Goal: Task Accomplishment & Management: Complete application form

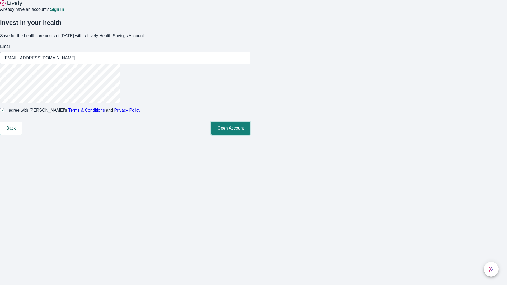
click at [250, 135] on button "Open Account" at bounding box center [230, 128] width 39 height 13
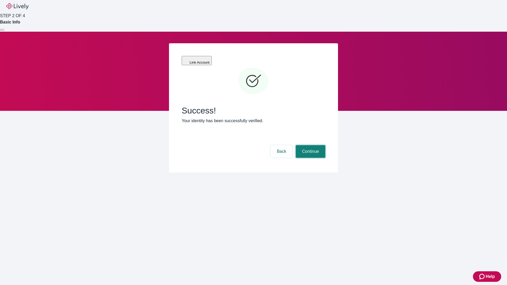
click at [310, 145] on button "Continue" at bounding box center [311, 151] width 30 height 13
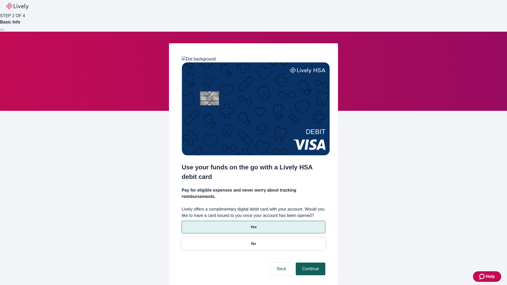
click at [253, 241] on p "No" at bounding box center [253, 244] width 5 height 6
click at [310, 263] on button "Continue" at bounding box center [311, 269] width 30 height 13
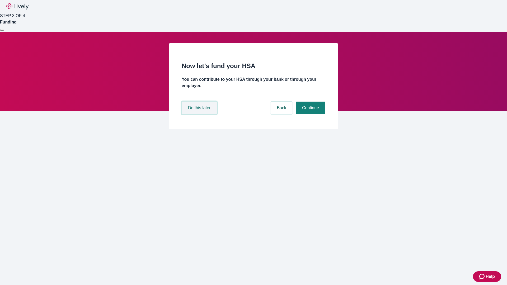
click at [200, 114] on button "Do this later" at bounding box center [199, 108] width 35 height 13
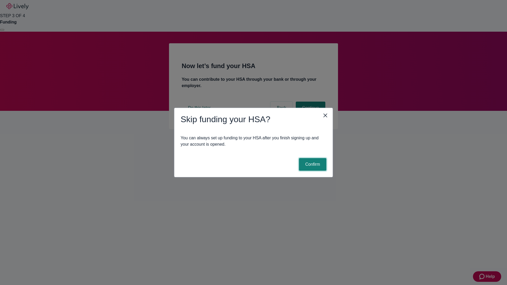
click at [312, 164] on button "Confirm" at bounding box center [312, 164] width 27 height 13
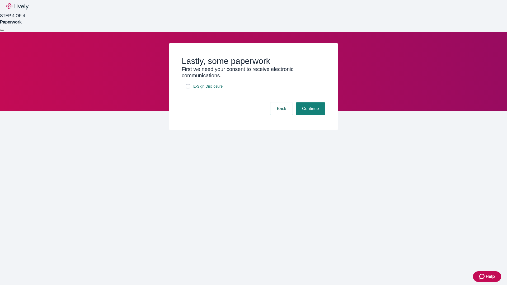
click at [188, 88] on input "E-Sign Disclosure" at bounding box center [188, 86] width 4 height 4
checkbox input "true"
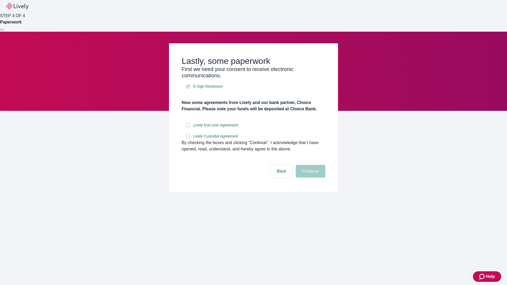
click at [188, 127] on input "Lively End User Agreement" at bounding box center [188, 125] width 4 height 4
checkbox input "true"
click at [188, 138] on input "Lively Custodial Agreement" at bounding box center [188, 136] width 4 height 4
checkbox input "true"
click at [310, 178] on button "Continue" at bounding box center [311, 171] width 30 height 13
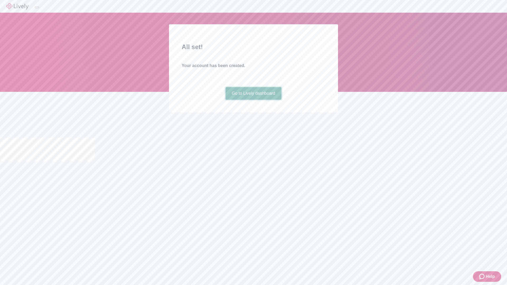
click at [253, 100] on link "Go to Lively dashboard" at bounding box center [253, 93] width 56 height 13
